Goal: Share content

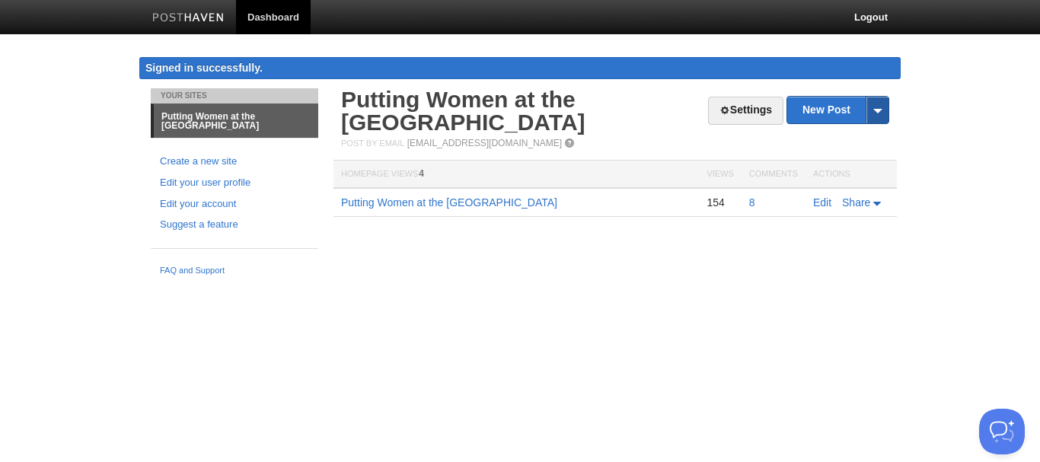
click at [878, 108] on span at bounding box center [876, 110] width 23 height 27
click at [934, 100] on body "Dashboard Logout Signed in successfully. Signed in successfully. × Your Sites P…" at bounding box center [520, 141] width 1040 height 283
click at [874, 201] on link "Share" at bounding box center [863, 202] width 42 height 12
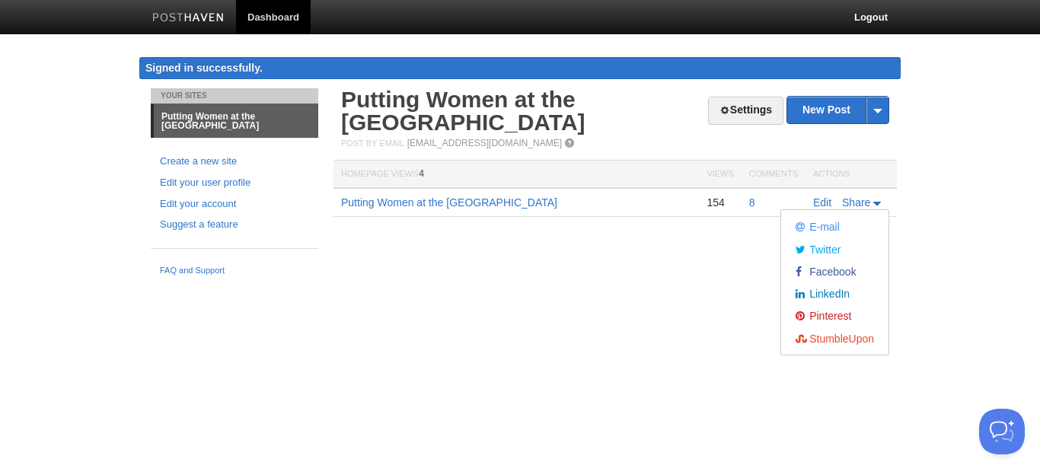
click at [919, 158] on body "Dashboard Logout Signed in successfully. Signed in successfully. × Your Sites P…" at bounding box center [520, 141] width 1040 height 283
